Goal: Find specific page/section: Find specific page/section

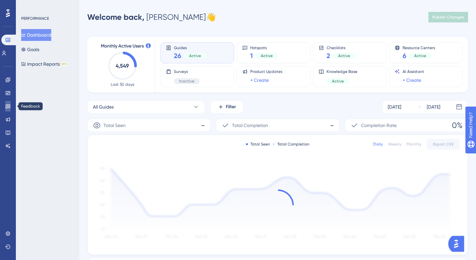
click at [7, 107] on icon at bounding box center [8, 107] width 5 height 4
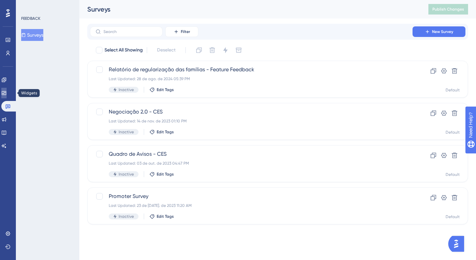
click at [6, 95] on icon at bounding box center [4, 93] width 4 height 4
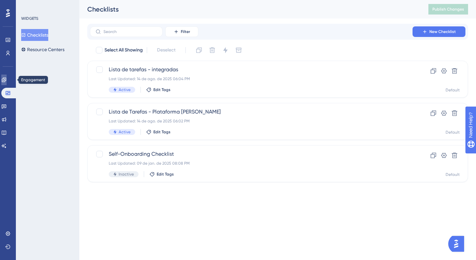
click at [7, 79] on icon at bounding box center [3, 79] width 5 height 5
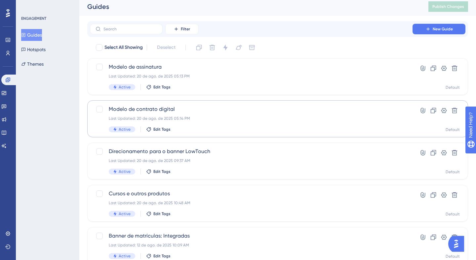
scroll to position [15, 0]
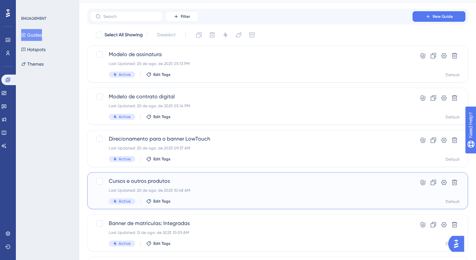
click at [187, 182] on span "Cursos e outros produtos" at bounding box center [251, 181] width 285 height 8
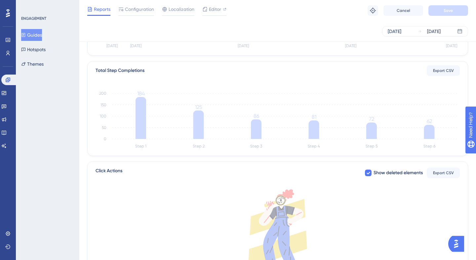
scroll to position [45, 0]
